Goal: Navigation & Orientation: Go to known website

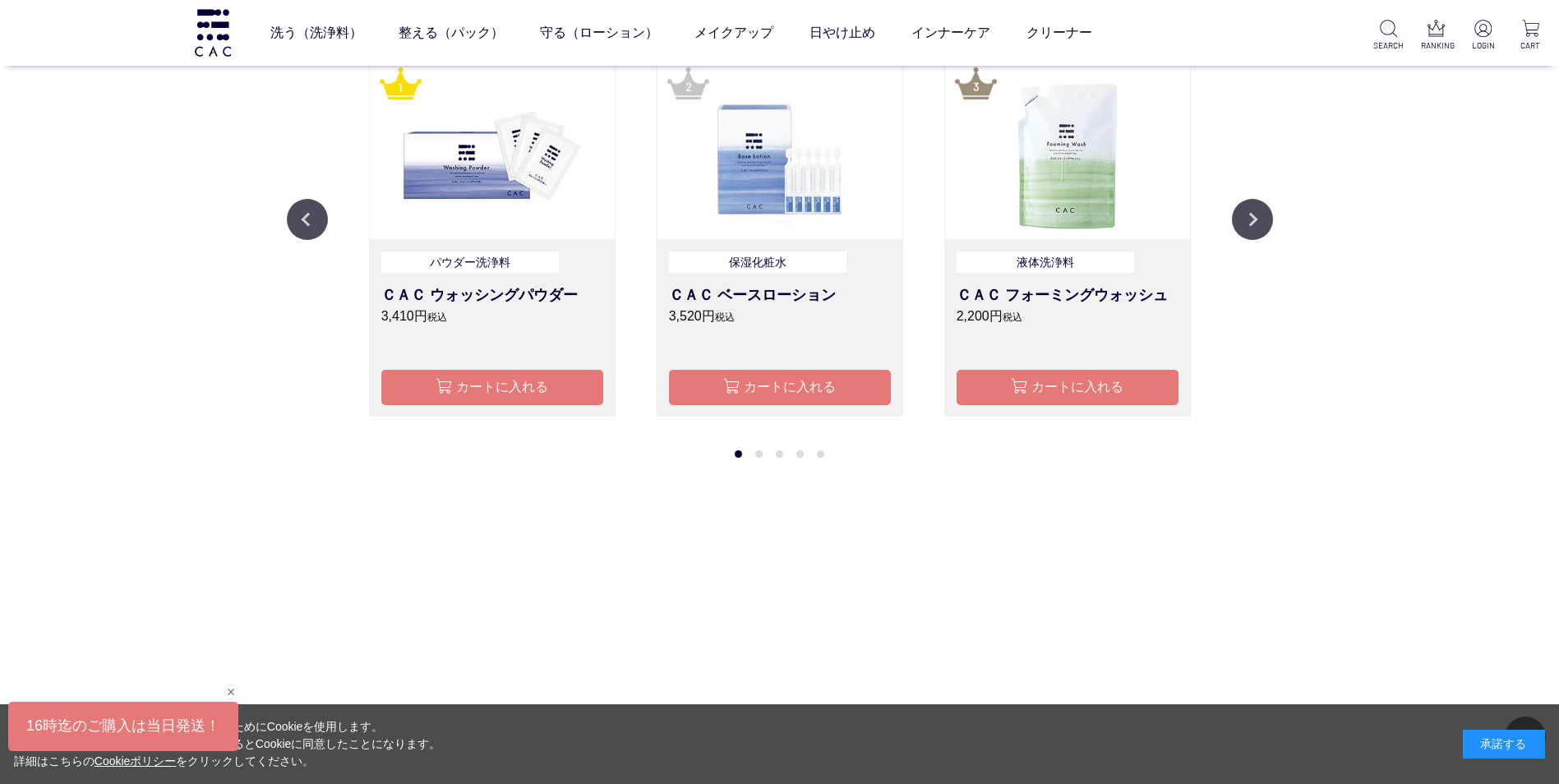
scroll to position [2054, 0]
